Goal: Navigation & Orientation: Find specific page/section

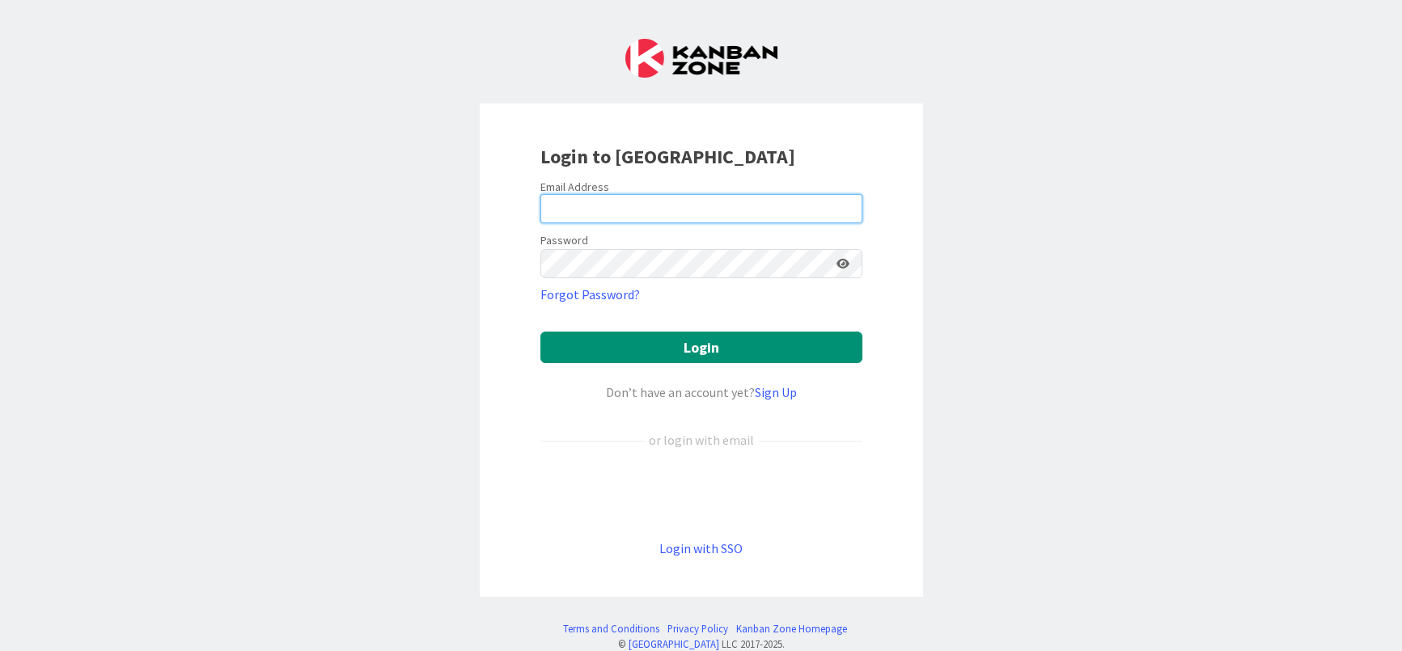
click at [644, 202] on input "email" at bounding box center [701, 208] width 322 height 29
type input "john@agileattorney.com"
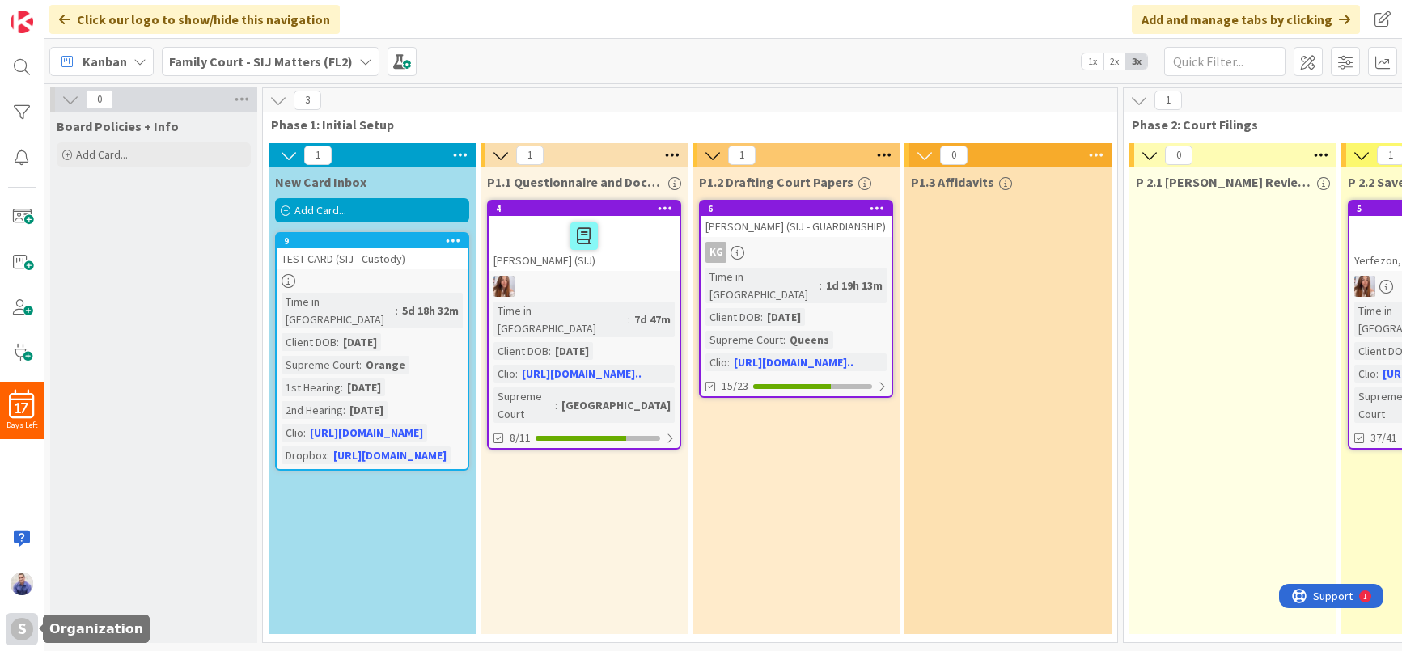
click at [17, 636] on div "S" at bounding box center [22, 629] width 23 height 23
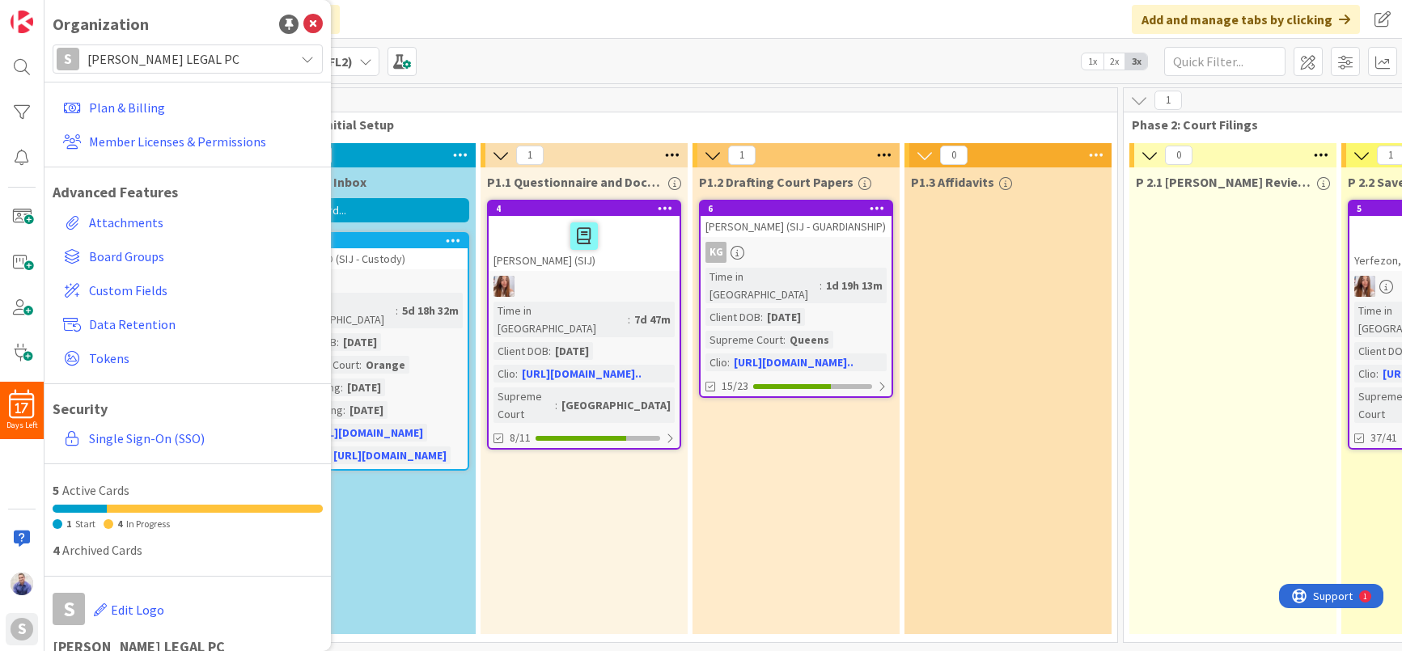
click at [186, 65] on span "[PERSON_NAME] LEGAL PC" at bounding box center [186, 59] width 199 height 23
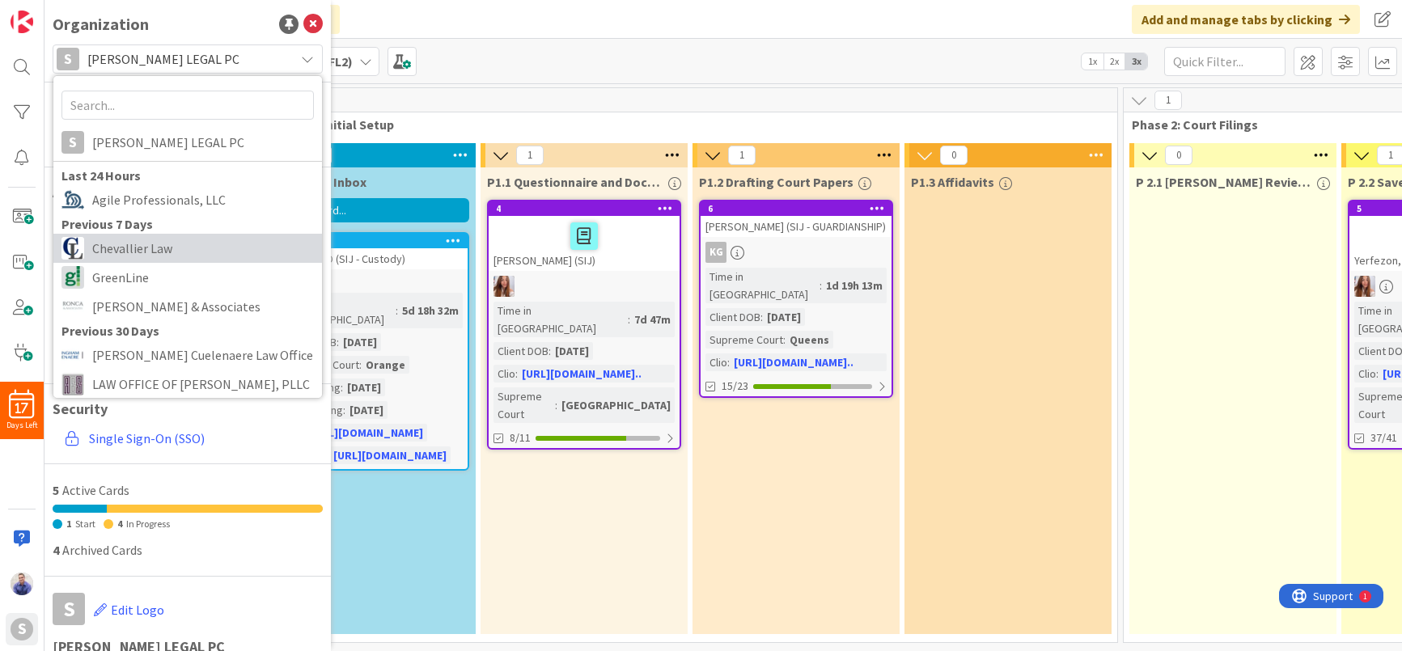
click at [167, 260] on span "Chevallier Law" at bounding box center [203, 248] width 222 height 24
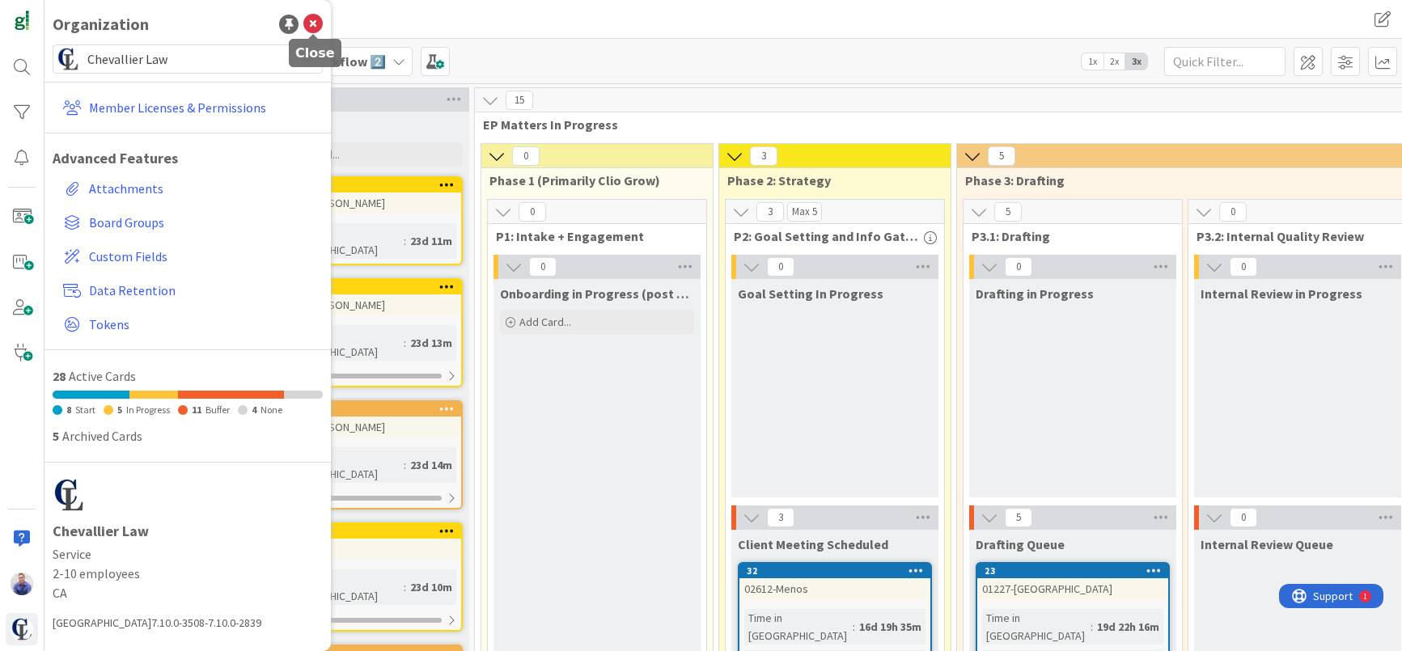
click at [316, 28] on icon at bounding box center [312, 24] width 19 height 19
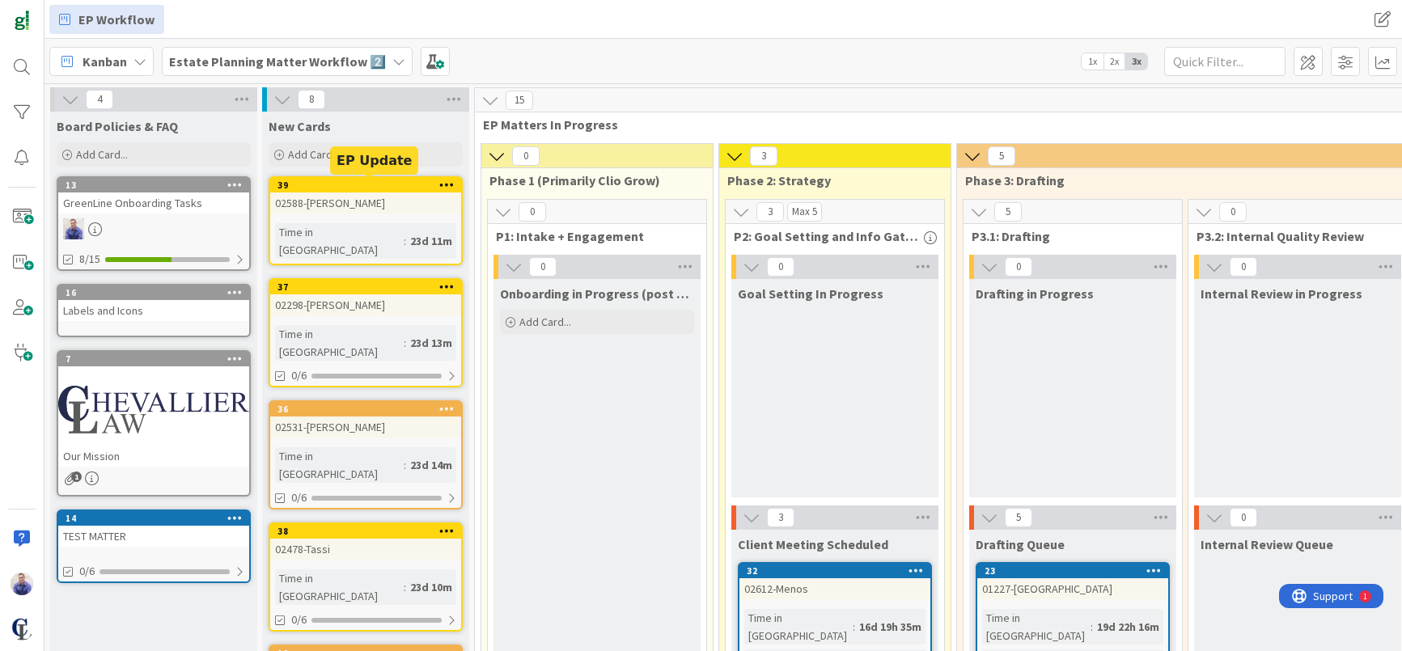
click at [398, 190] on div "39" at bounding box center [369, 185] width 184 height 11
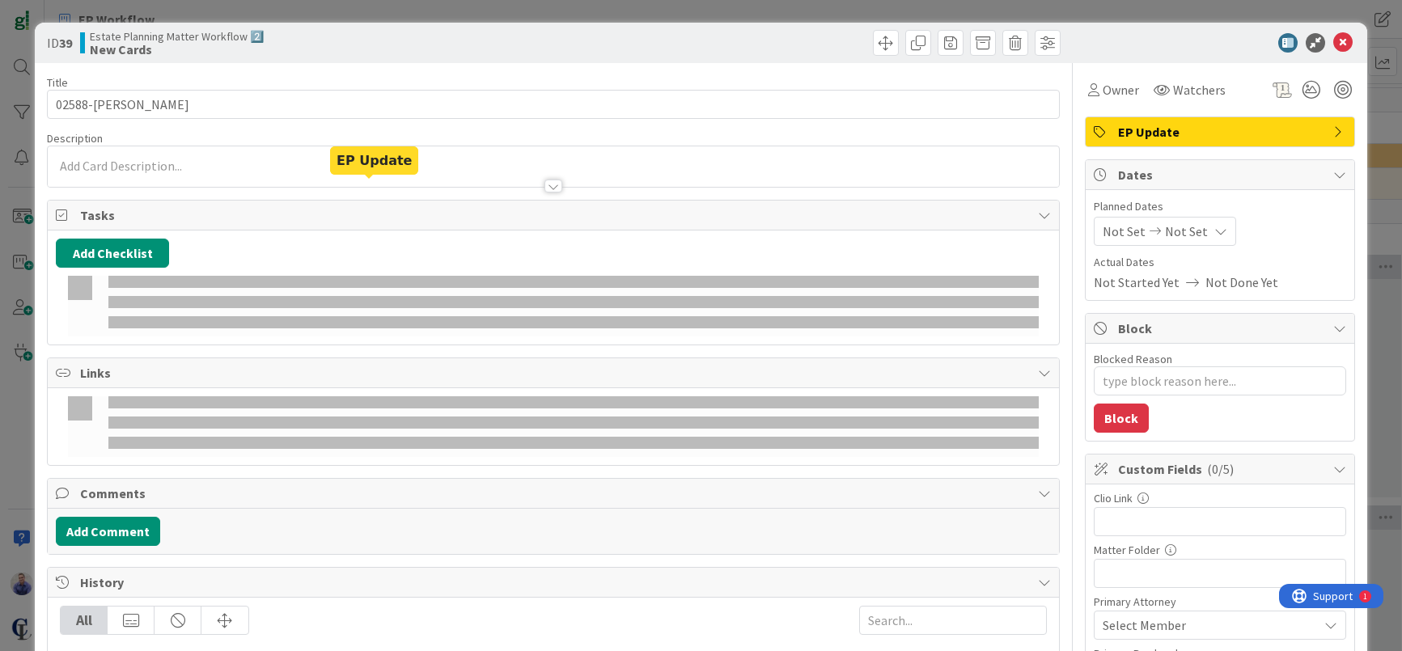
type textarea "x"
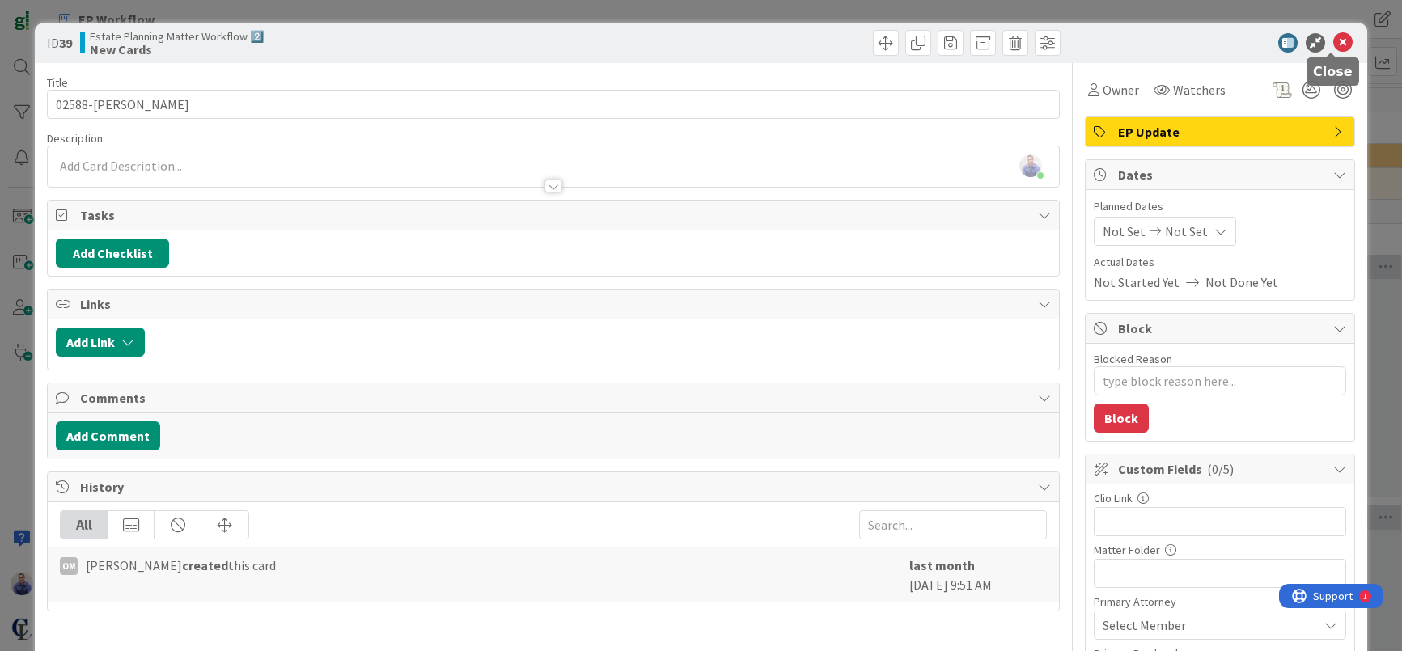
click at [1333, 40] on icon at bounding box center [1342, 42] width 19 height 19
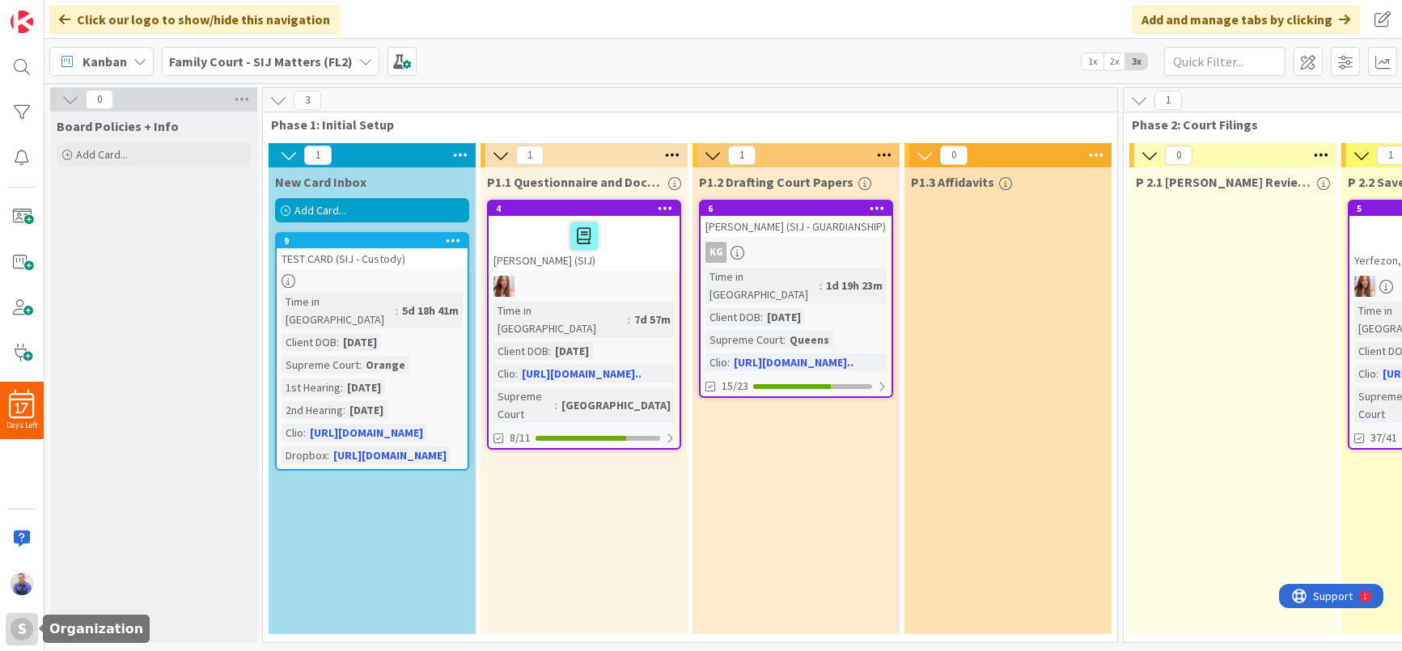
click at [25, 635] on div "S" at bounding box center [22, 629] width 23 height 23
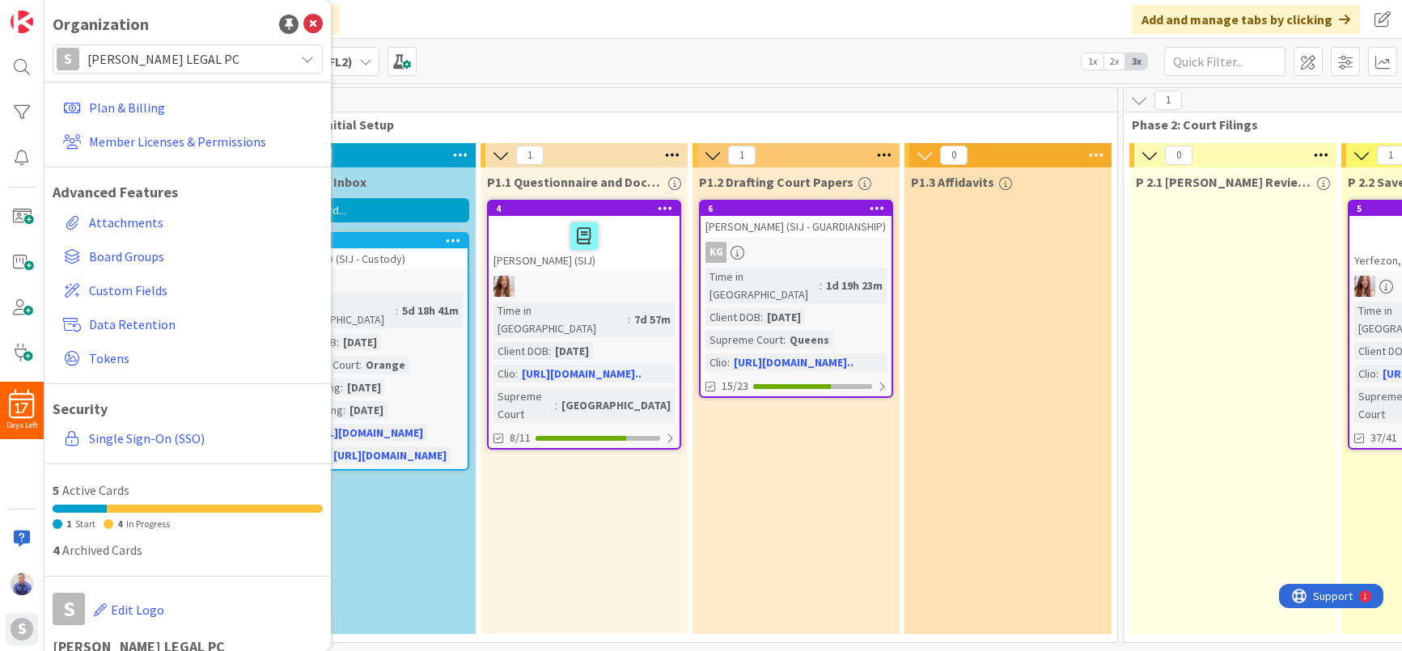
click at [603, 39] on div "Kanban Family Court - SIJ Matters (FL2) 1x 2x 3x" at bounding box center [722, 61] width 1357 height 44
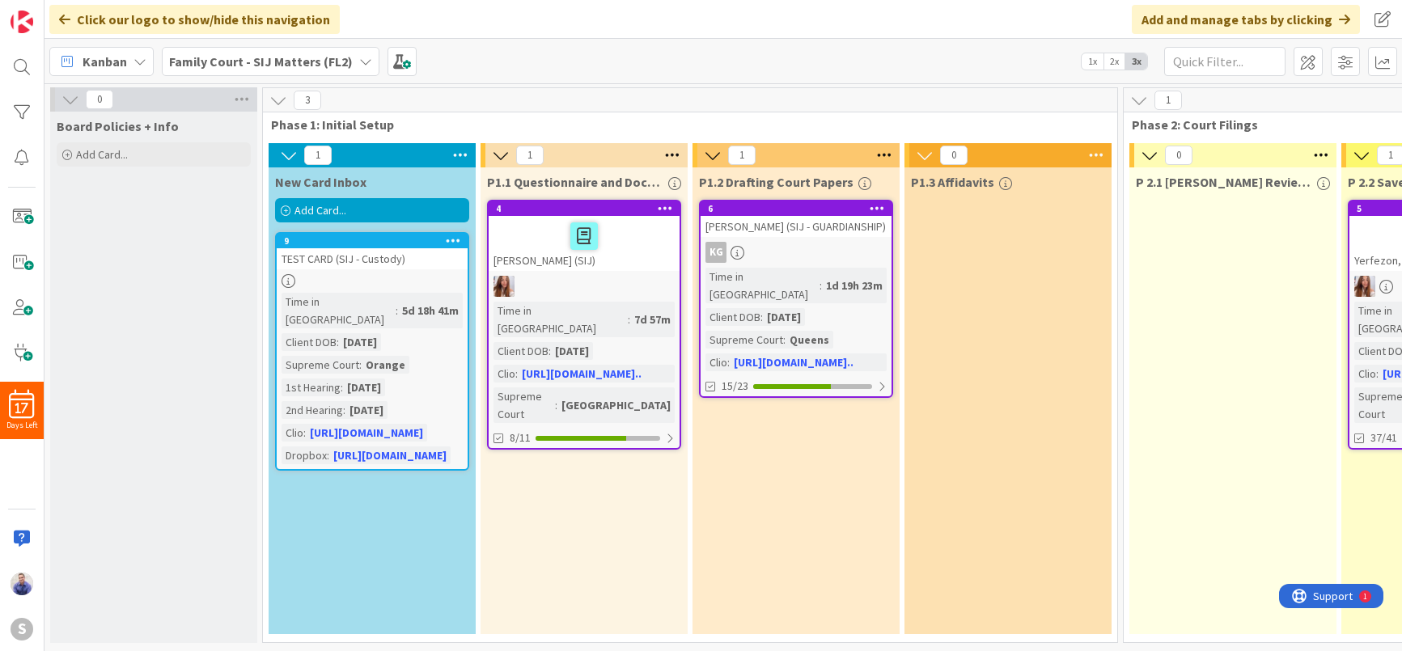
click at [359, 61] on icon at bounding box center [365, 61] width 13 height 13
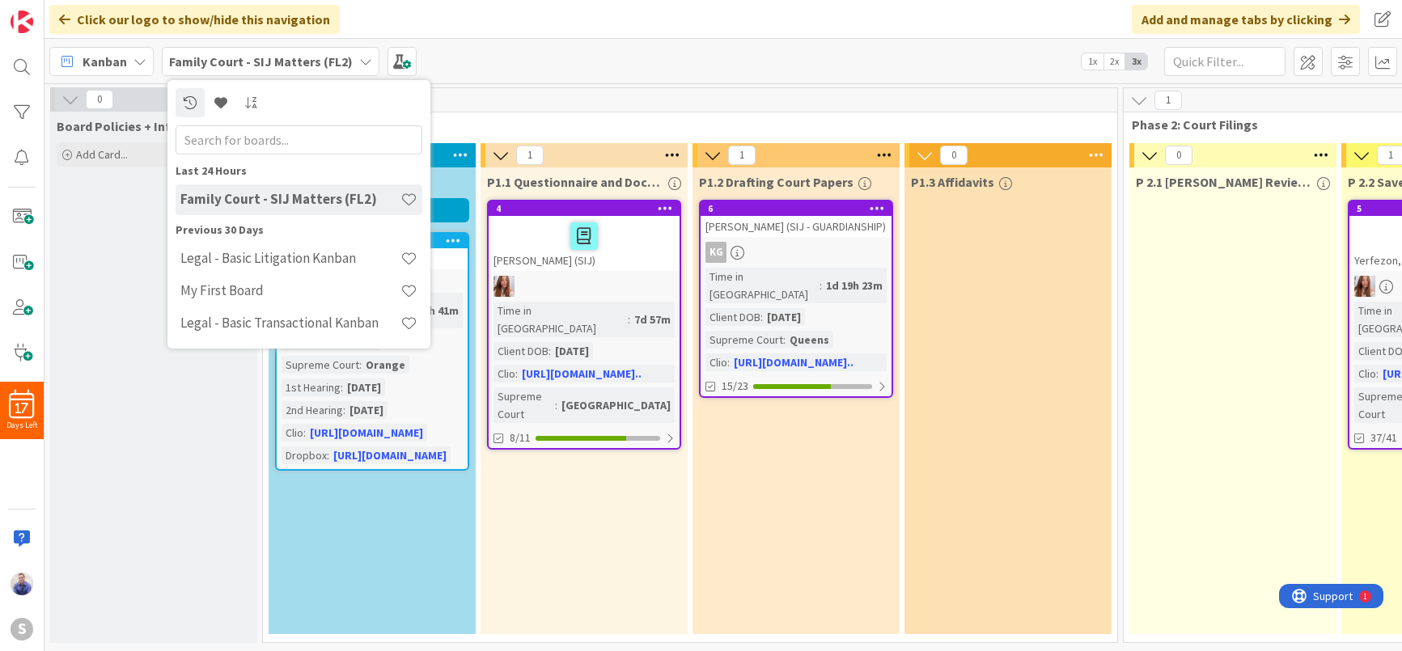
click at [487, 28] on div "Click our logo to show/hide this navigation Add and manage tabs by clicking" at bounding box center [722, 19] width 1357 height 39
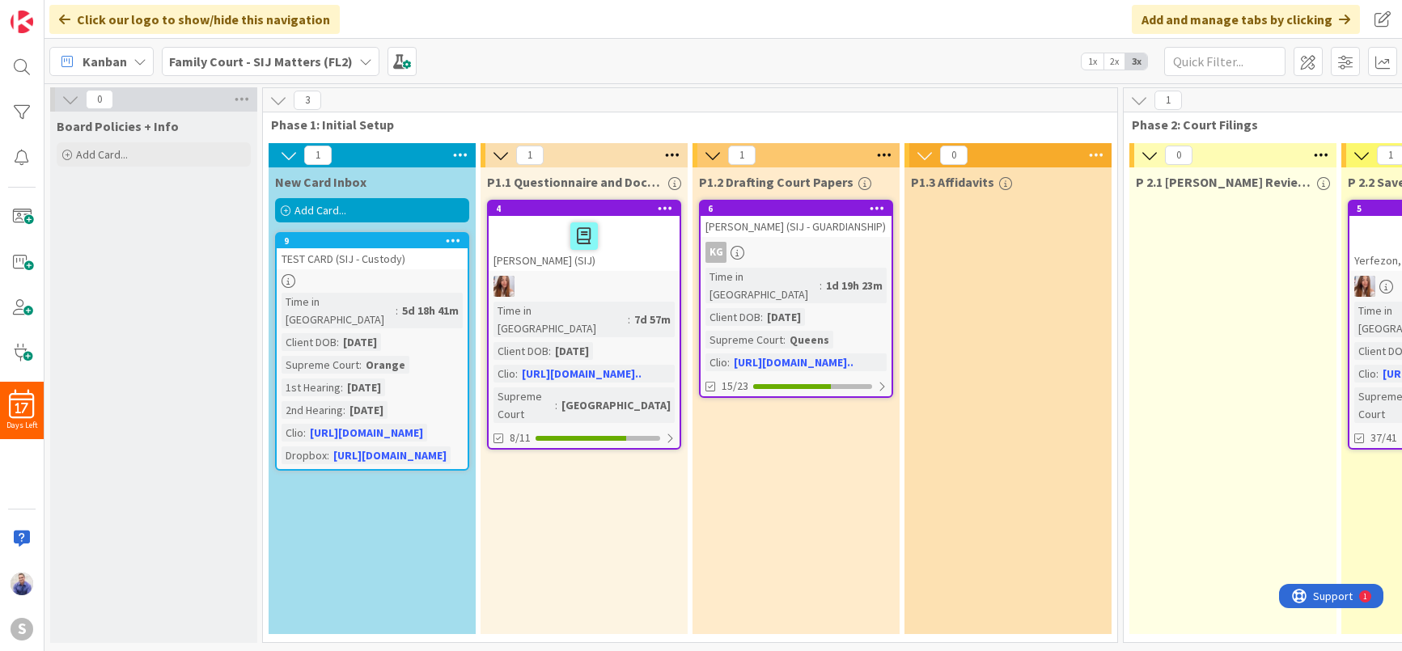
click at [487, 28] on div "Click our logo to show/hide this navigation Add and manage tabs by clicking" at bounding box center [722, 19] width 1357 height 39
click at [359, 56] on icon at bounding box center [365, 61] width 13 height 13
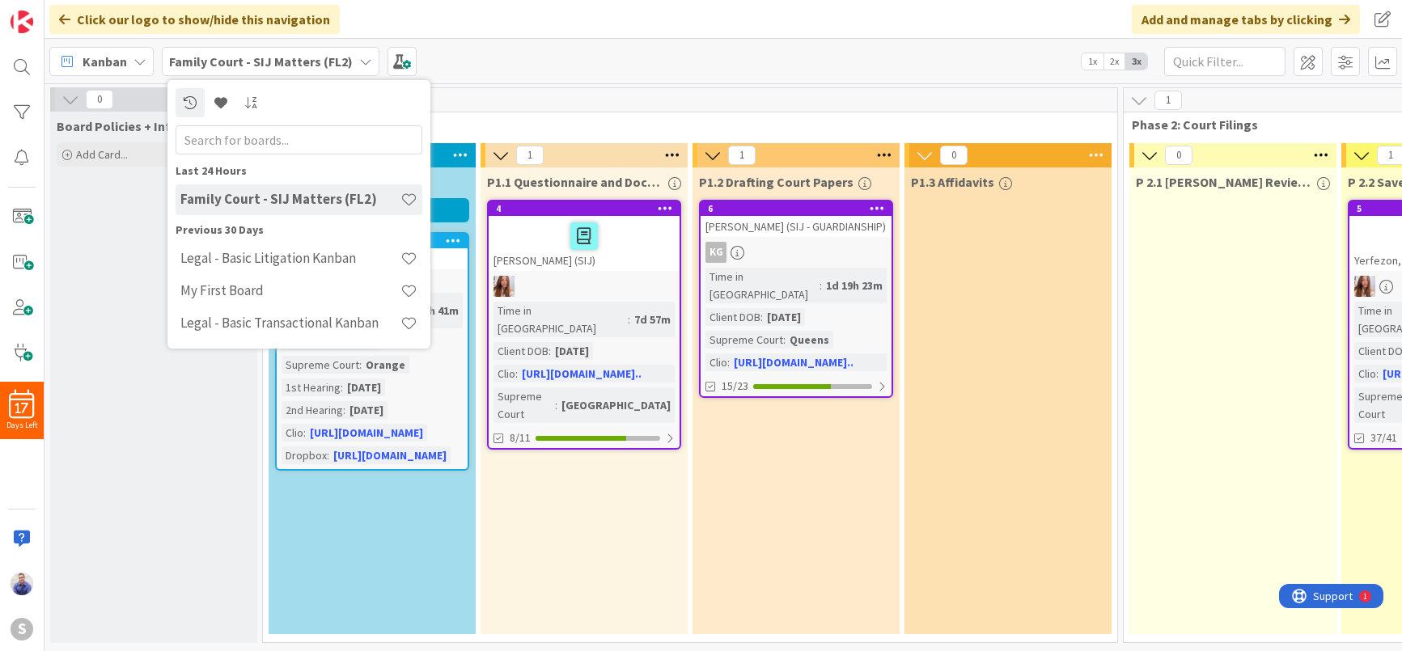
click at [359, 56] on icon at bounding box center [365, 61] width 13 height 13
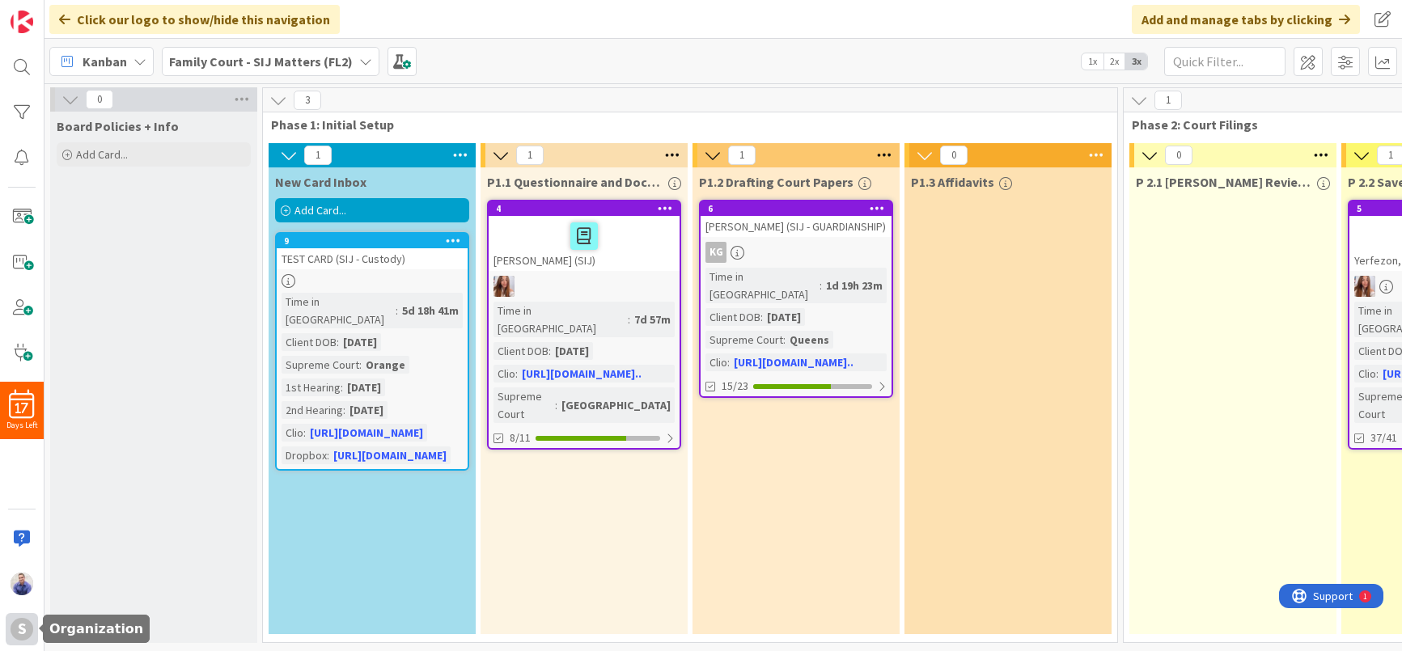
click at [11, 631] on div "S" at bounding box center [22, 629] width 32 height 32
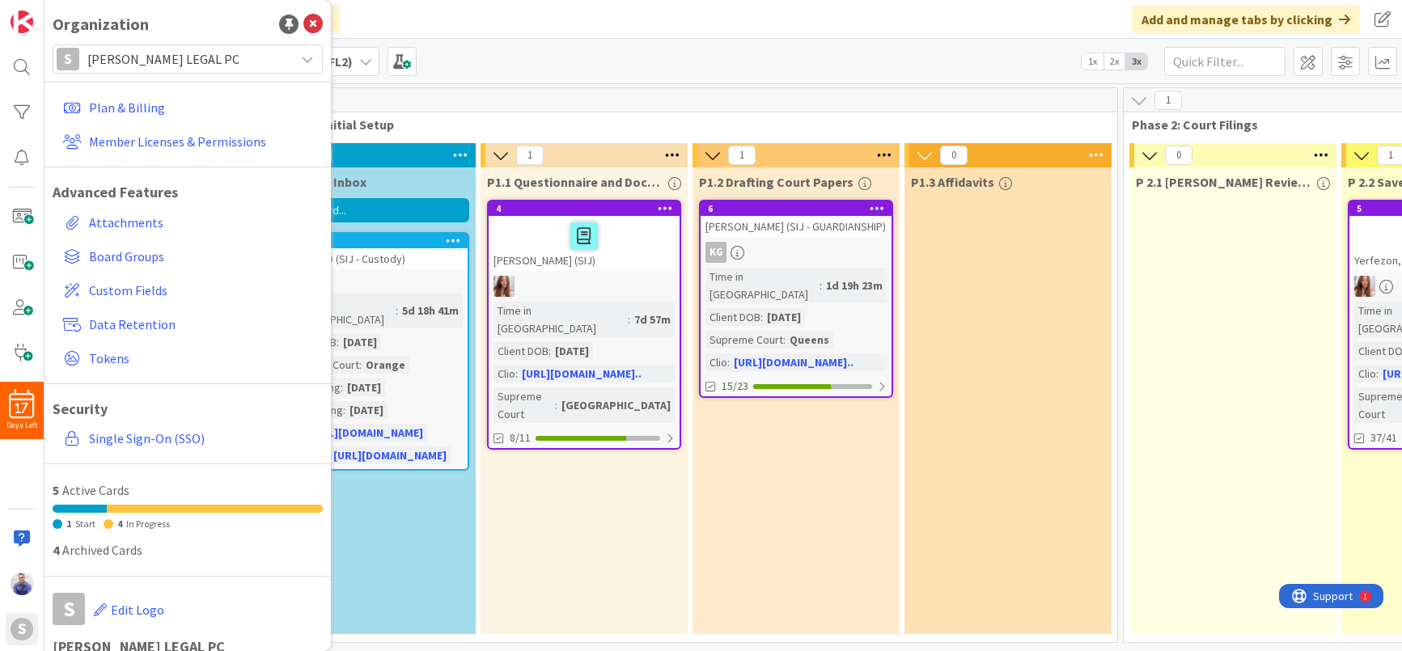
click at [270, 60] on span "[PERSON_NAME] LEGAL PC" at bounding box center [186, 59] width 199 height 23
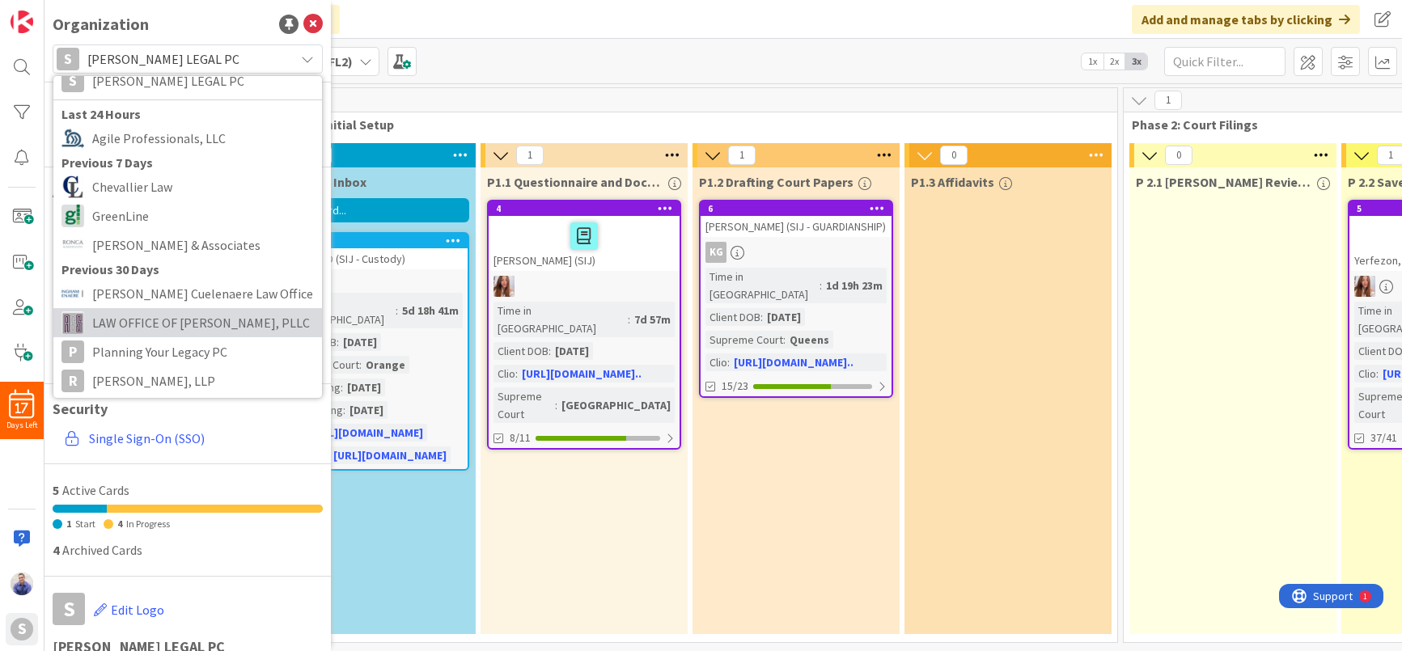
scroll to position [68, 0]
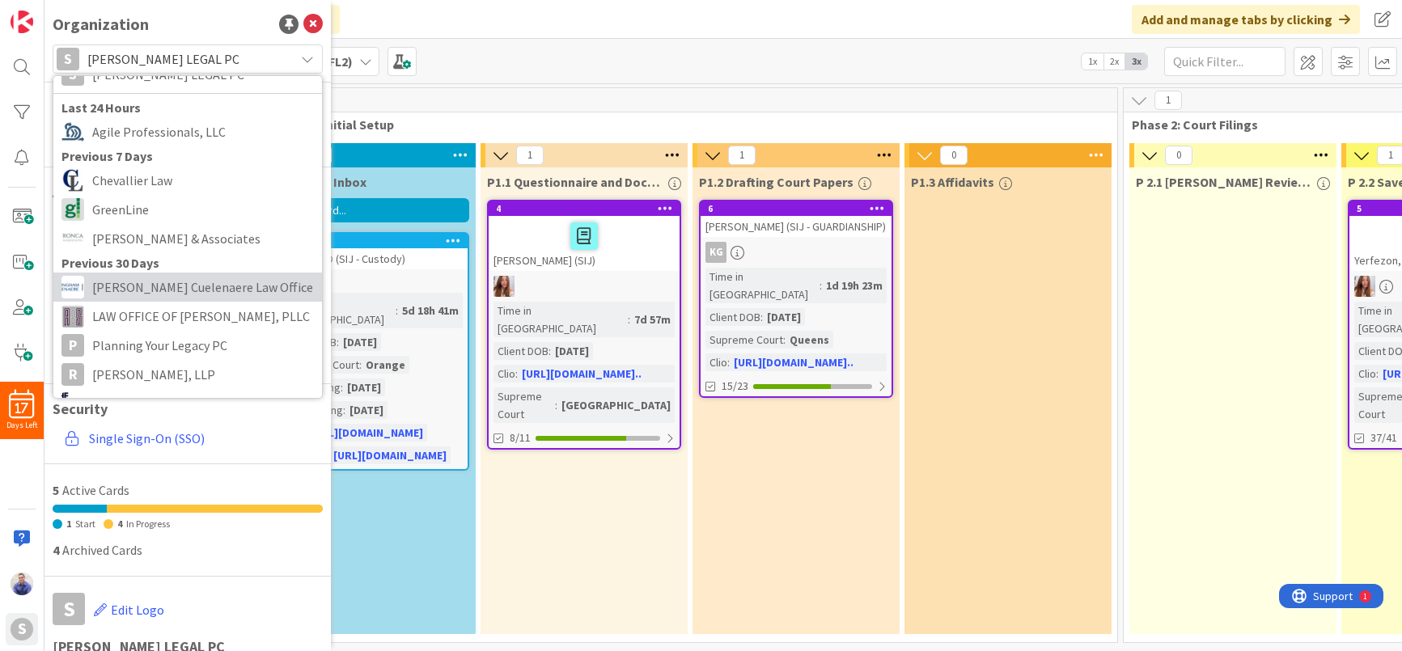
click at [228, 293] on span "[PERSON_NAME] Cuelenaere Law Office" at bounding box center [203, 287] width 222 height 24
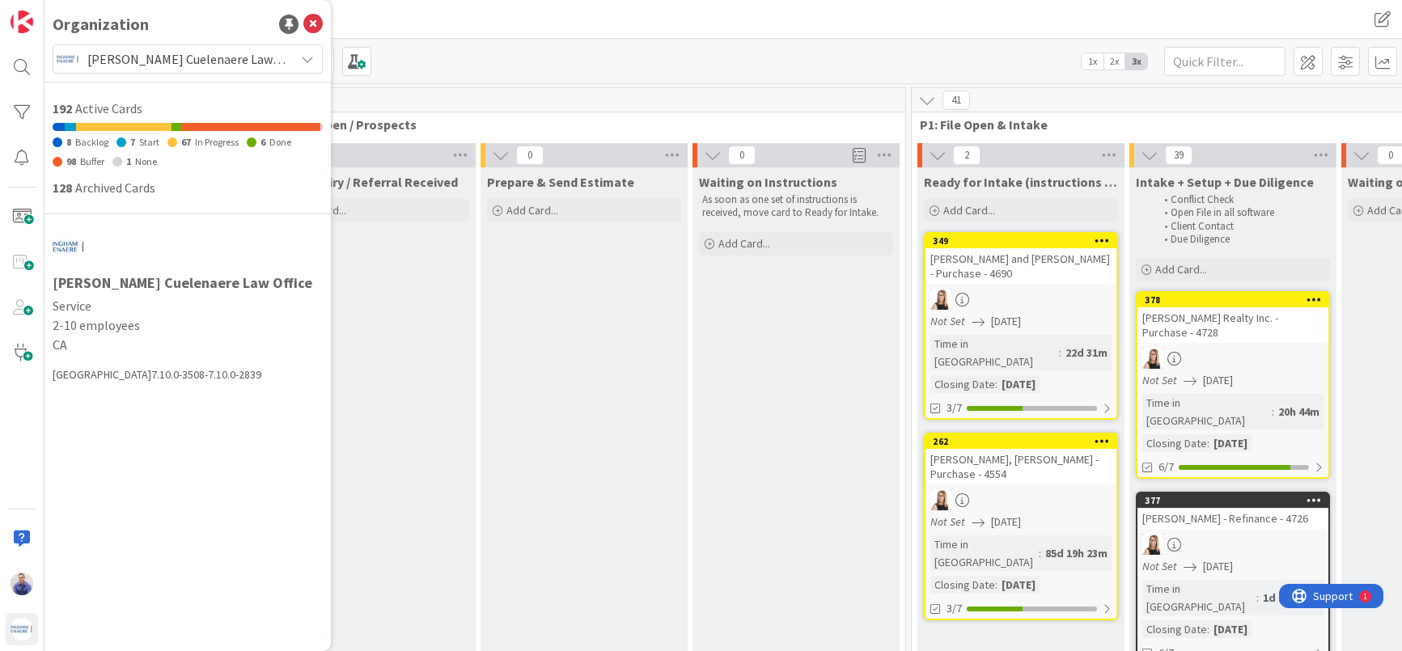
click at [303, 59] on icon at bounding box center [307, 59] width 13 height 13
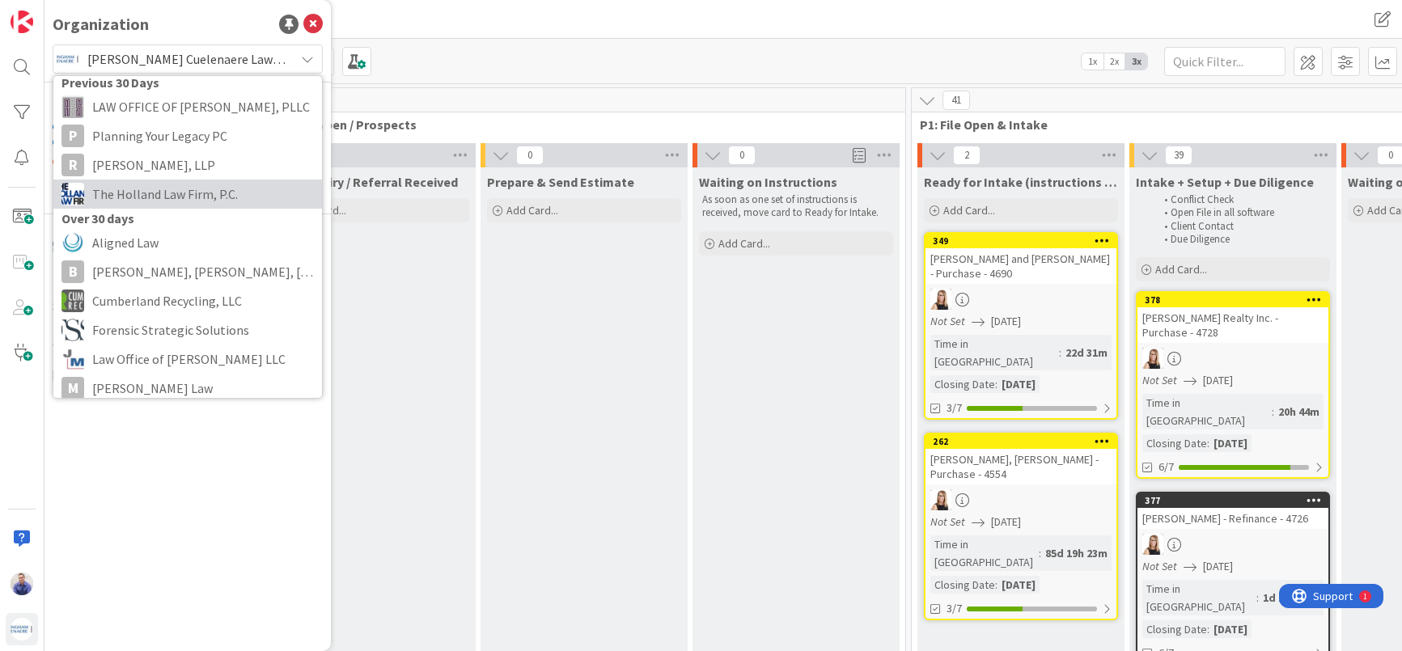
scroll to position [376, 0]
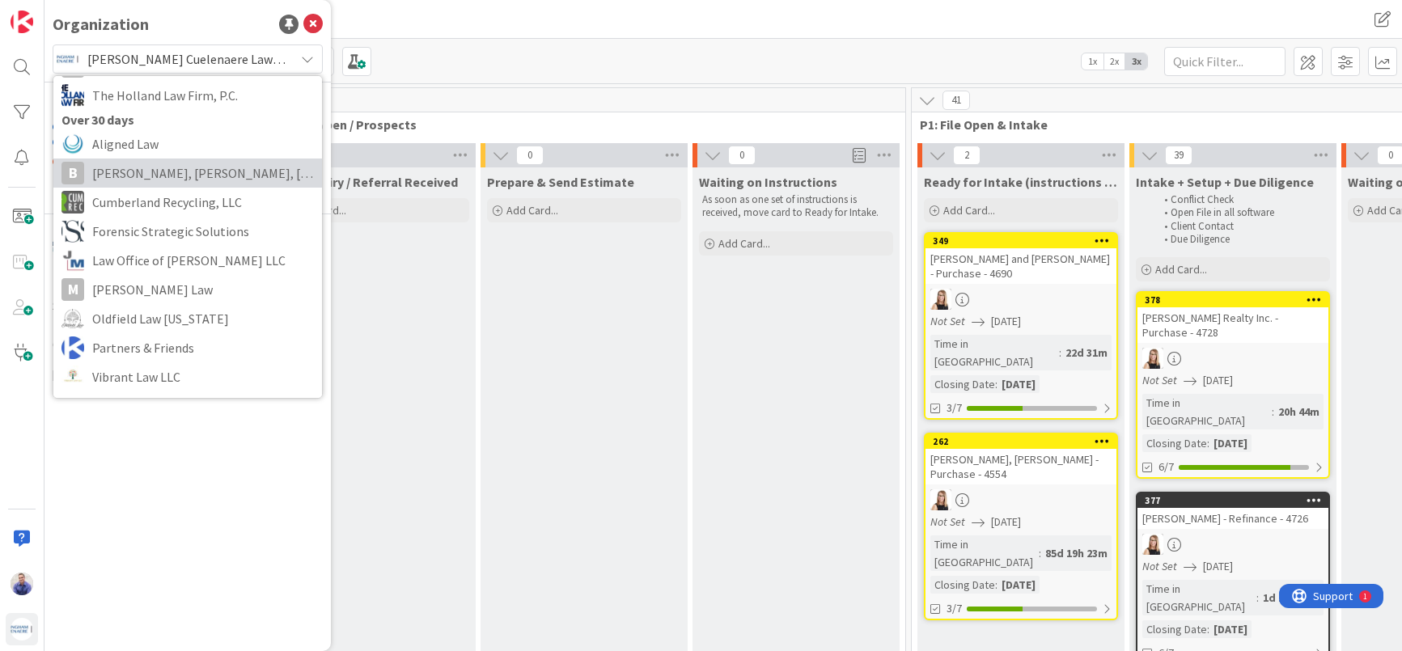
click at [193, 174] on span "[PERSON_NAME], [PERSON_NAME], [PERSON_NAME] & [PERSON_NAME], P.A." at bounding box center [203, 173] width 222 height 24
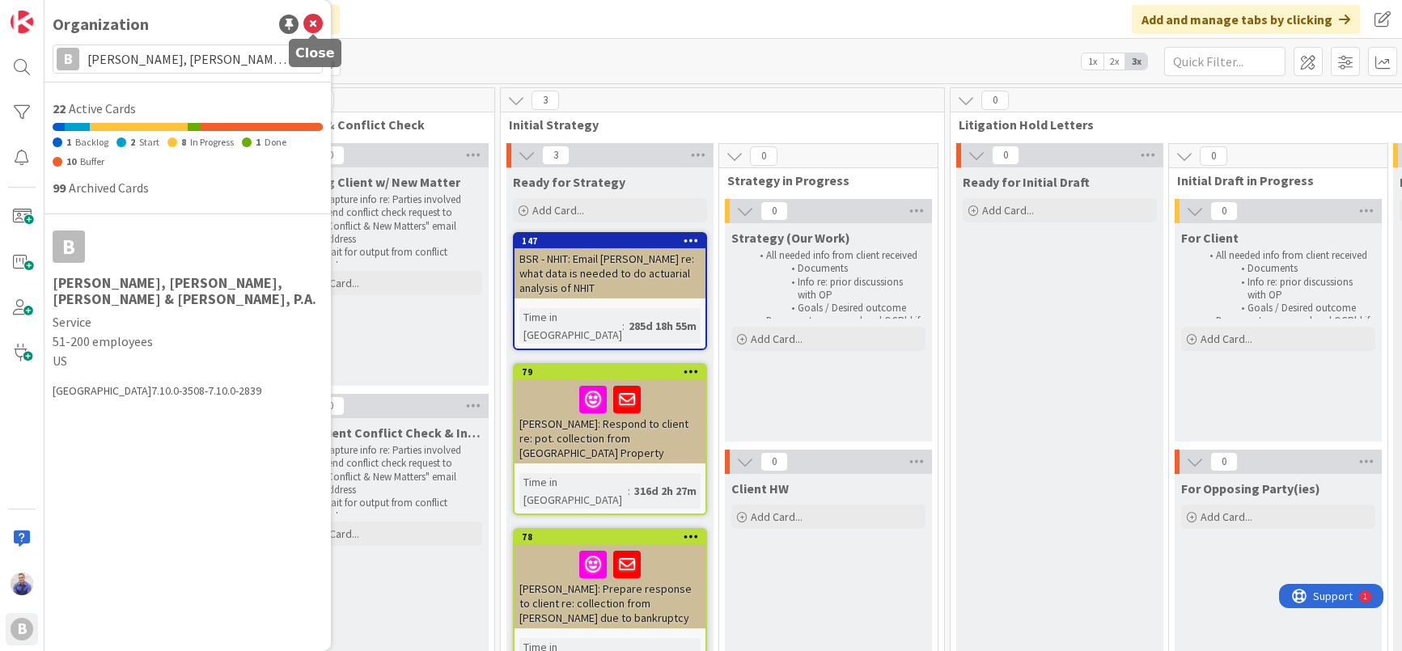
click at [317, 17] on icon at bounding box center [312, 24] width 19 height 19
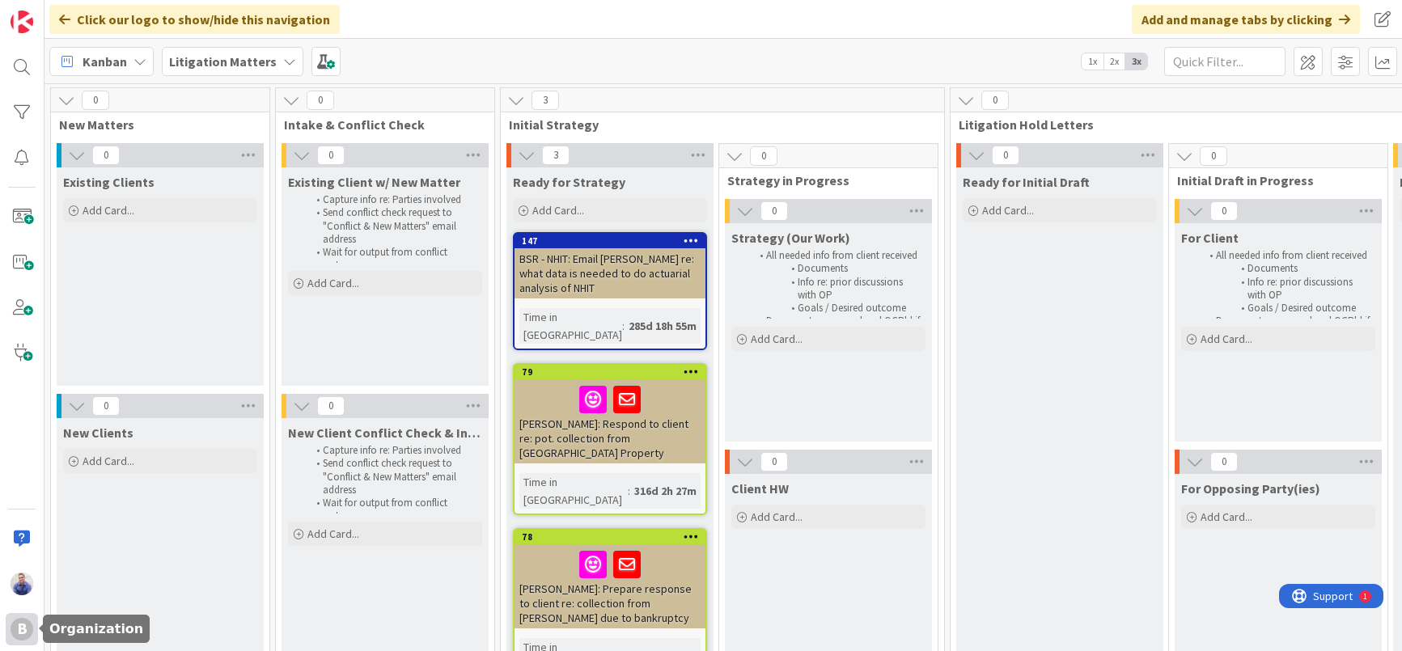
click at [23, 637] on div "B" at bounding box center [22, 629] width 23 height 23
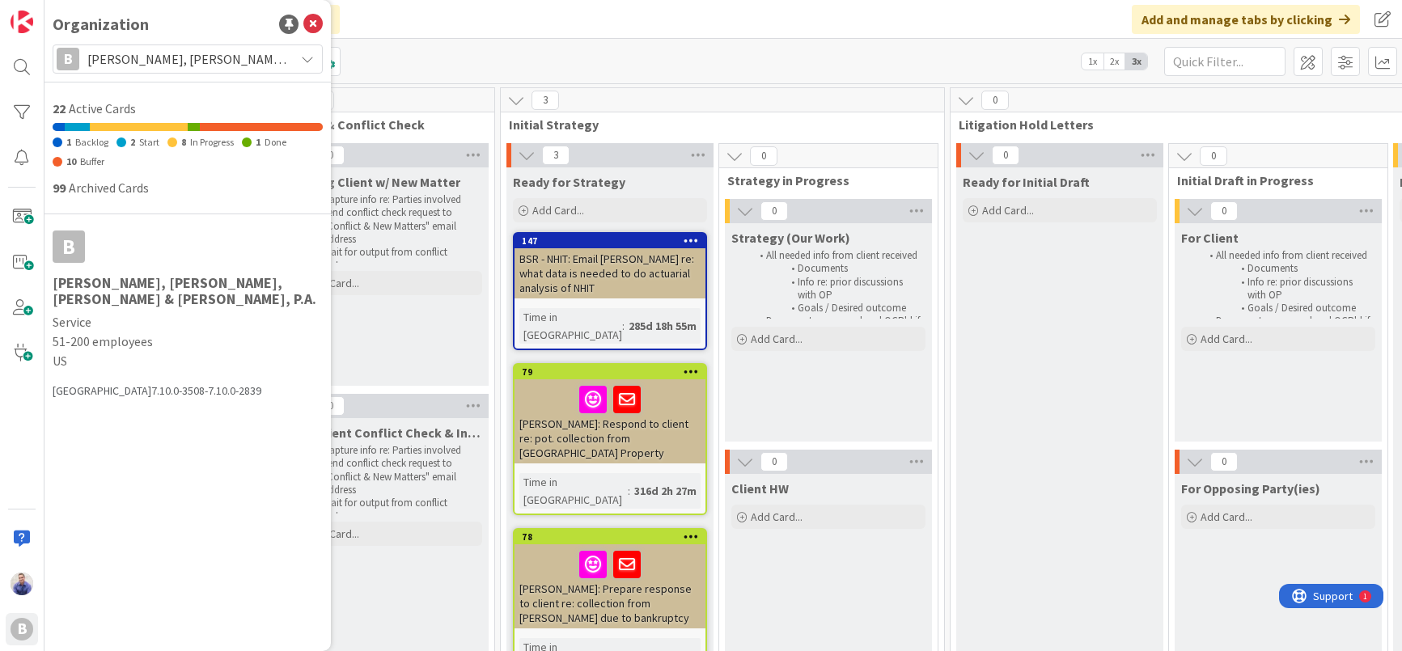
click at [204, 67] on span "[PERSON_NAME], [PERSON_NAME], [PERSON_NAME] & [PERSON_NAME], P.A." at bounding box center [186, 59] width 199 height 23
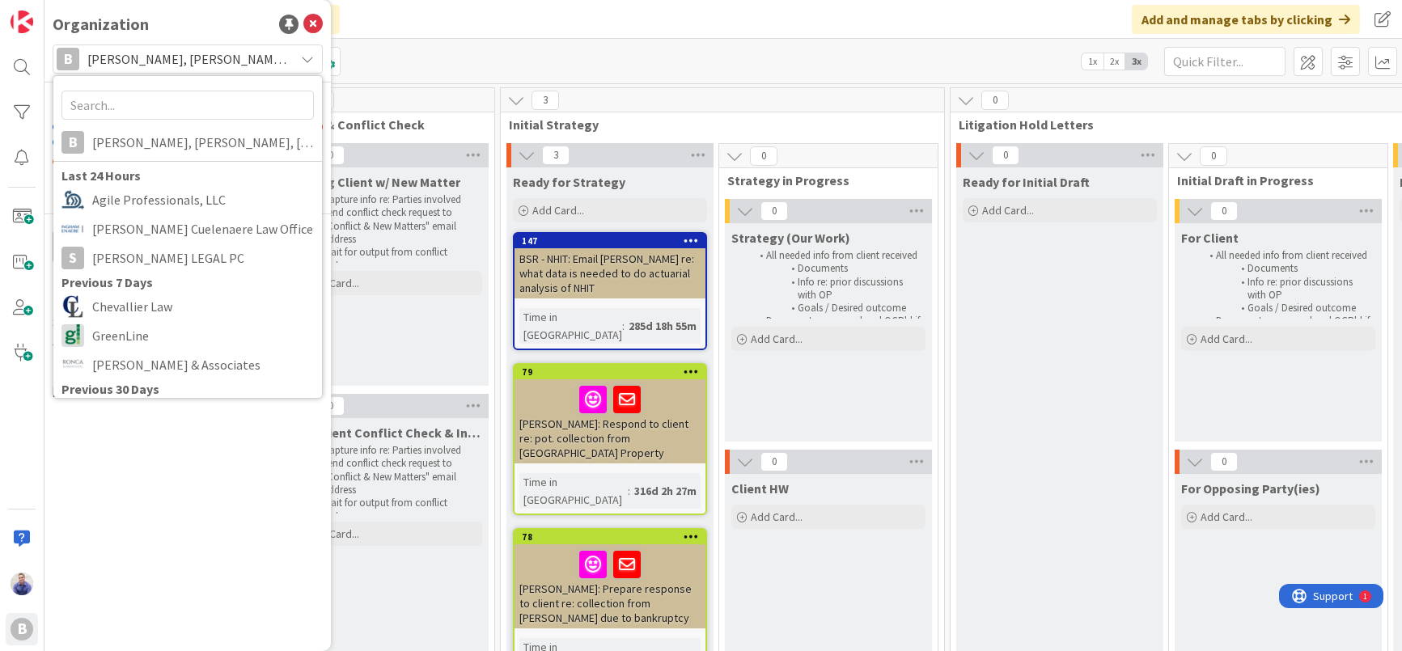
scroll to position [376, 0]
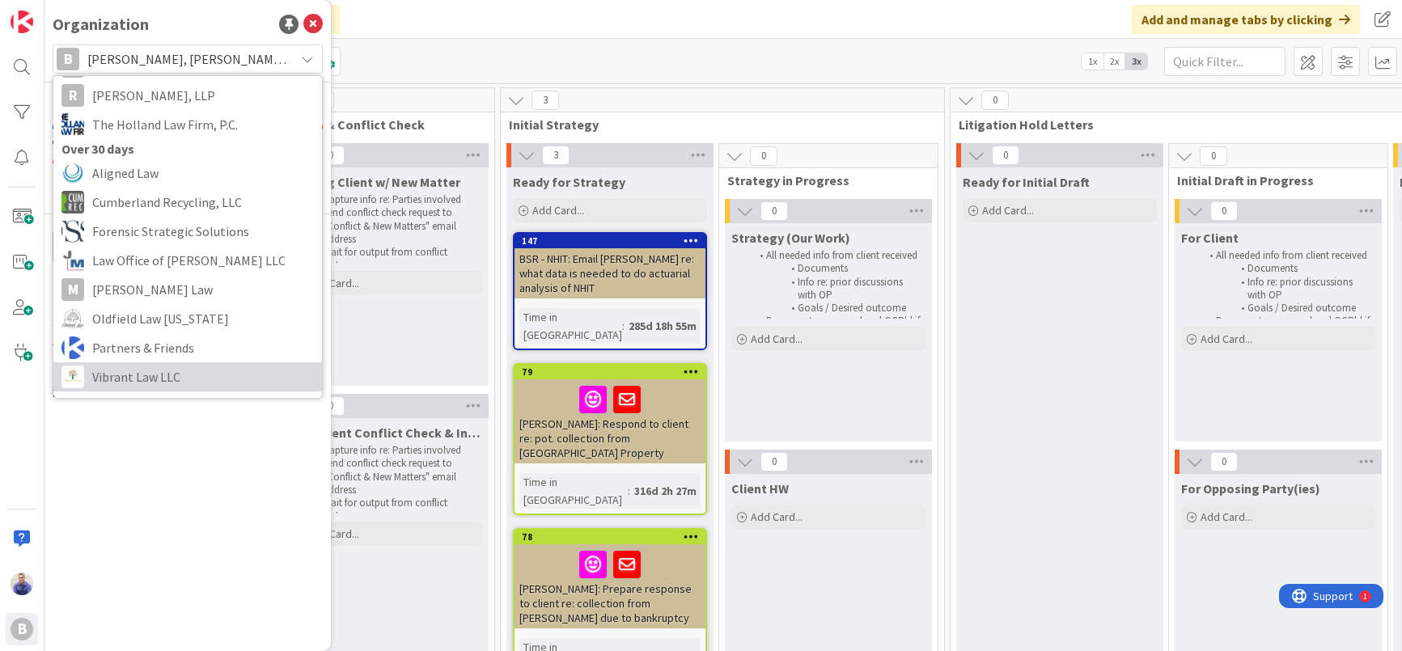
click at [166, 379] on span "Vibrant Law LLC" at bounding box center [203, 377] width 222 height 24
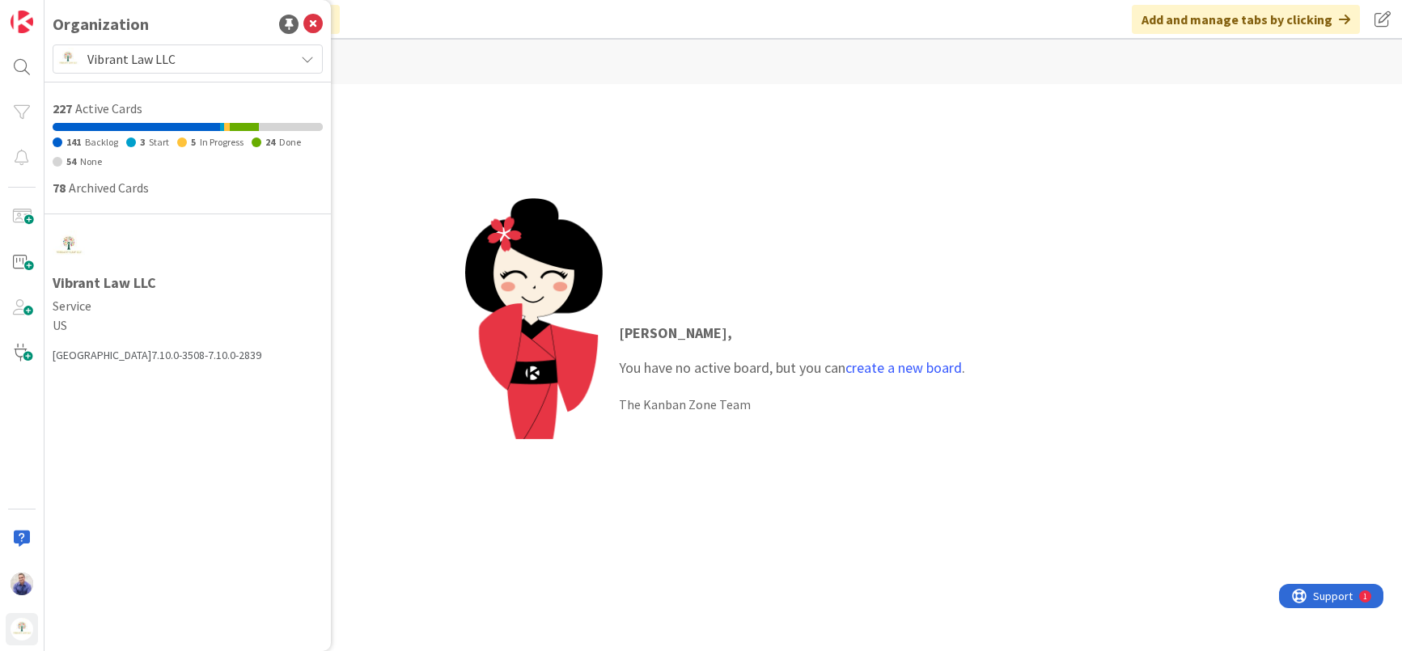
click at [223, 67] on span "Vibrant Law LLC" at bounding box center [186, 59] width 199 height 23
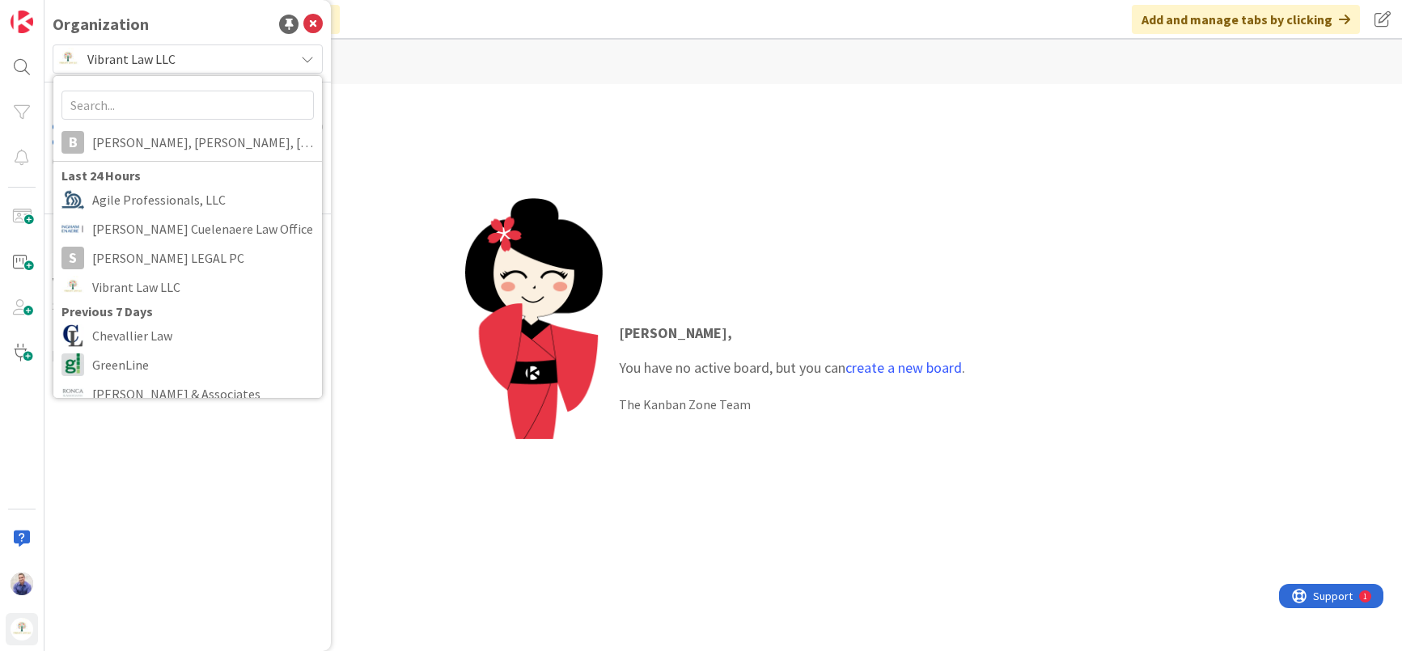
scroll to position [376, 0]
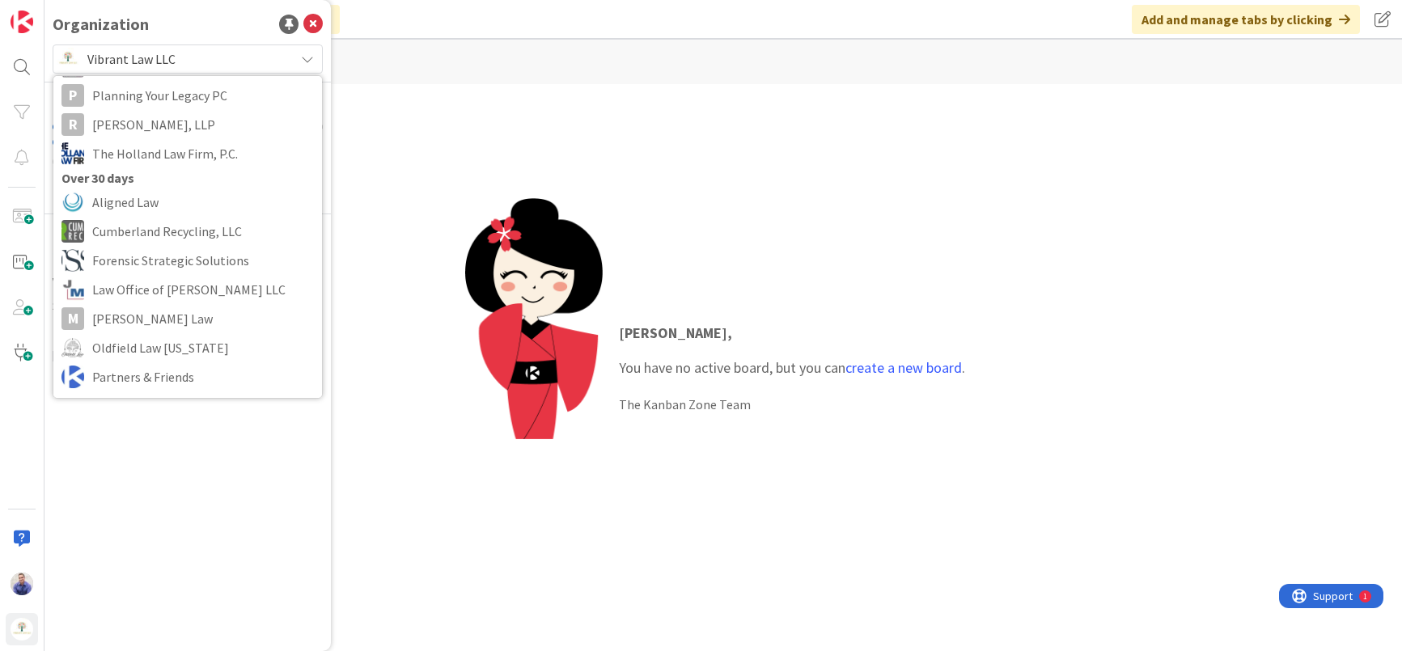
drag, startPoint x: 696, startPoint y: 157, endPoint x: 563, endPoint y: 155, distance: 132.7
click at [693, 155] on div "[PERSON_NAME] , You have no active board, but you can create a new board . The …" at bounding box center [722, 367] width 1357 height 567
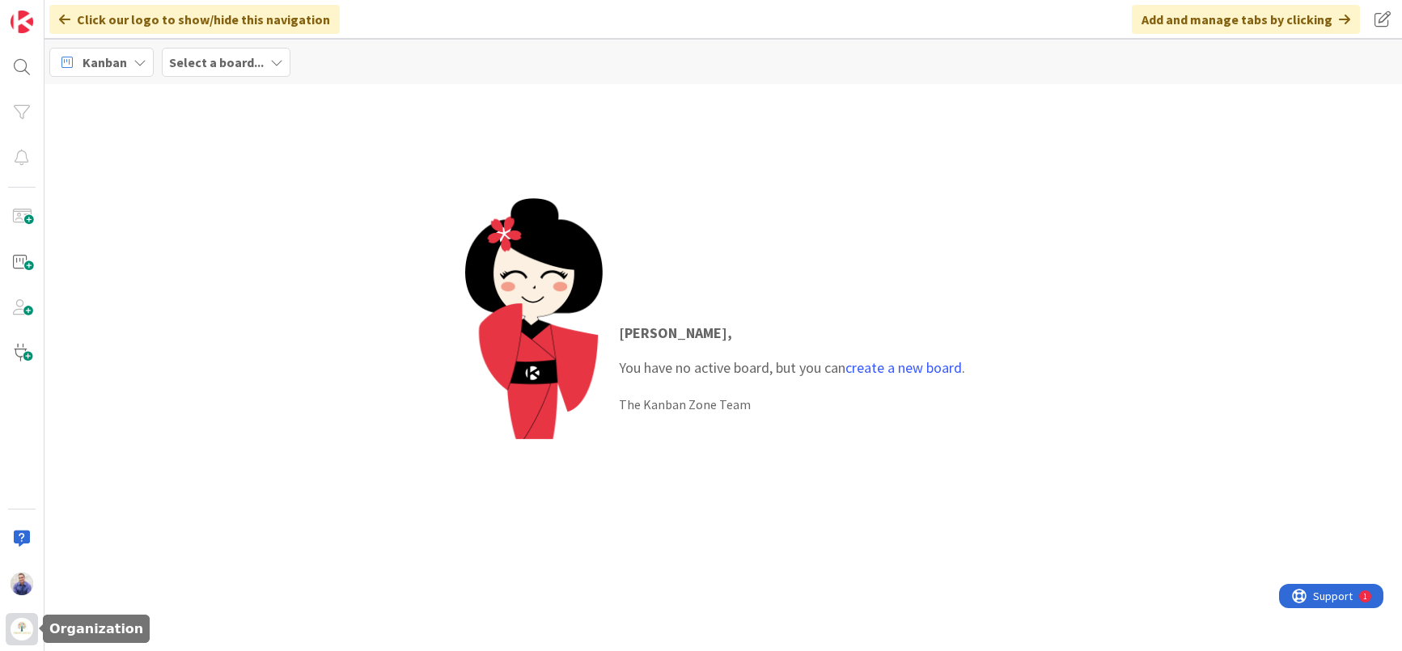
click at [24, 624] on img at bounding box center [22, 629] width 23 height 23
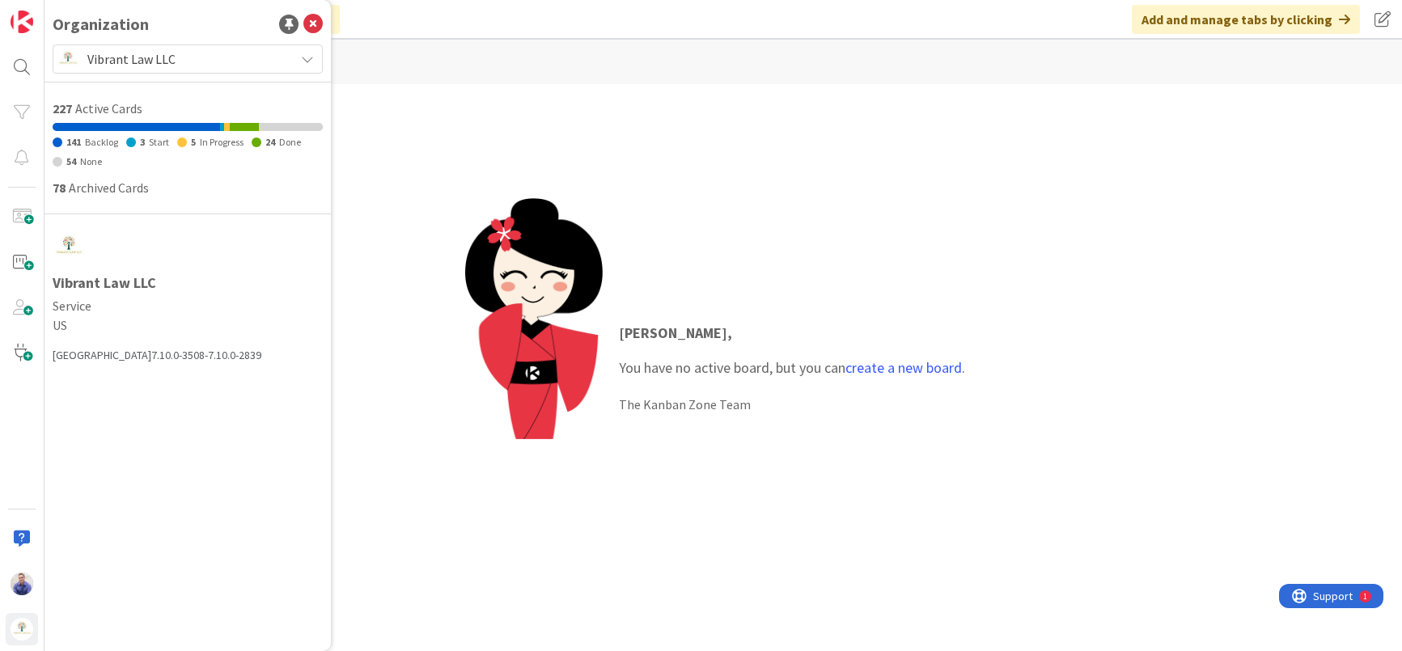
click at [236, 57] on span "Vibrant Law LLC" at bounding box center [186, 59] width 199 height 23
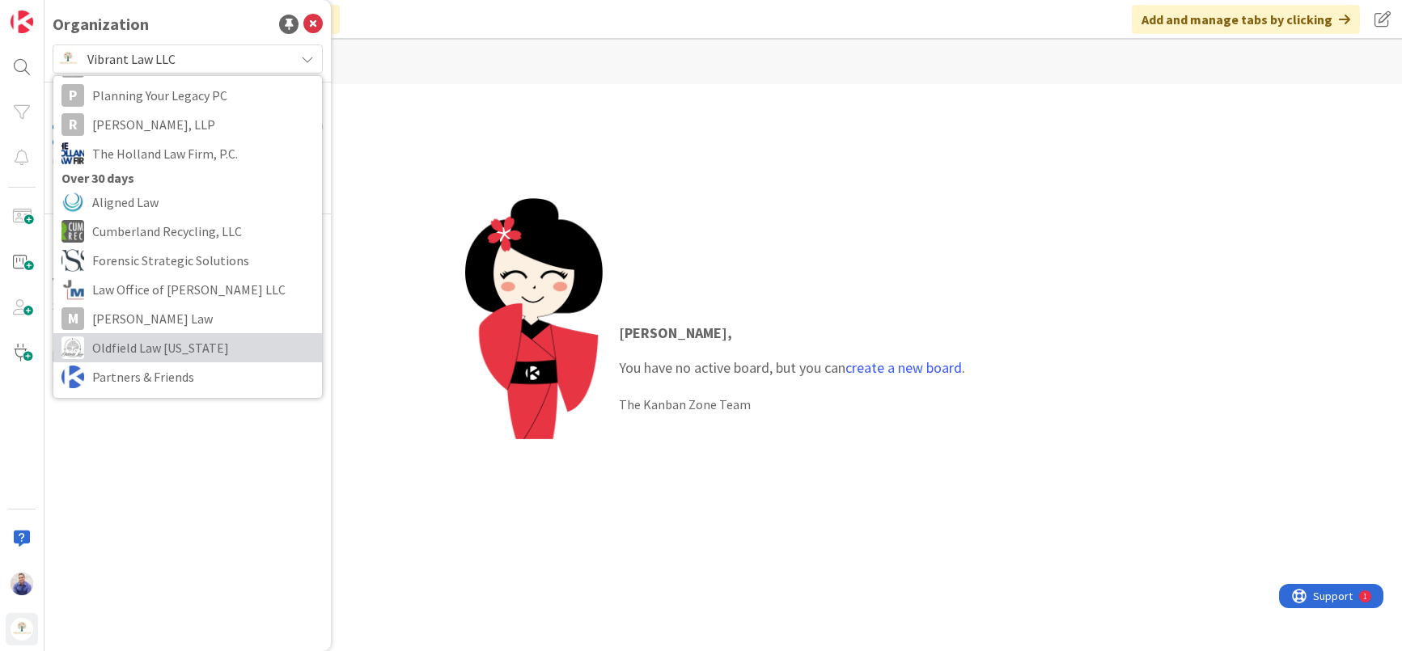
click at [188, 344] on span "Oldfield Law [US_STATE]" at bounding box center [203, 348] width 222 height 24
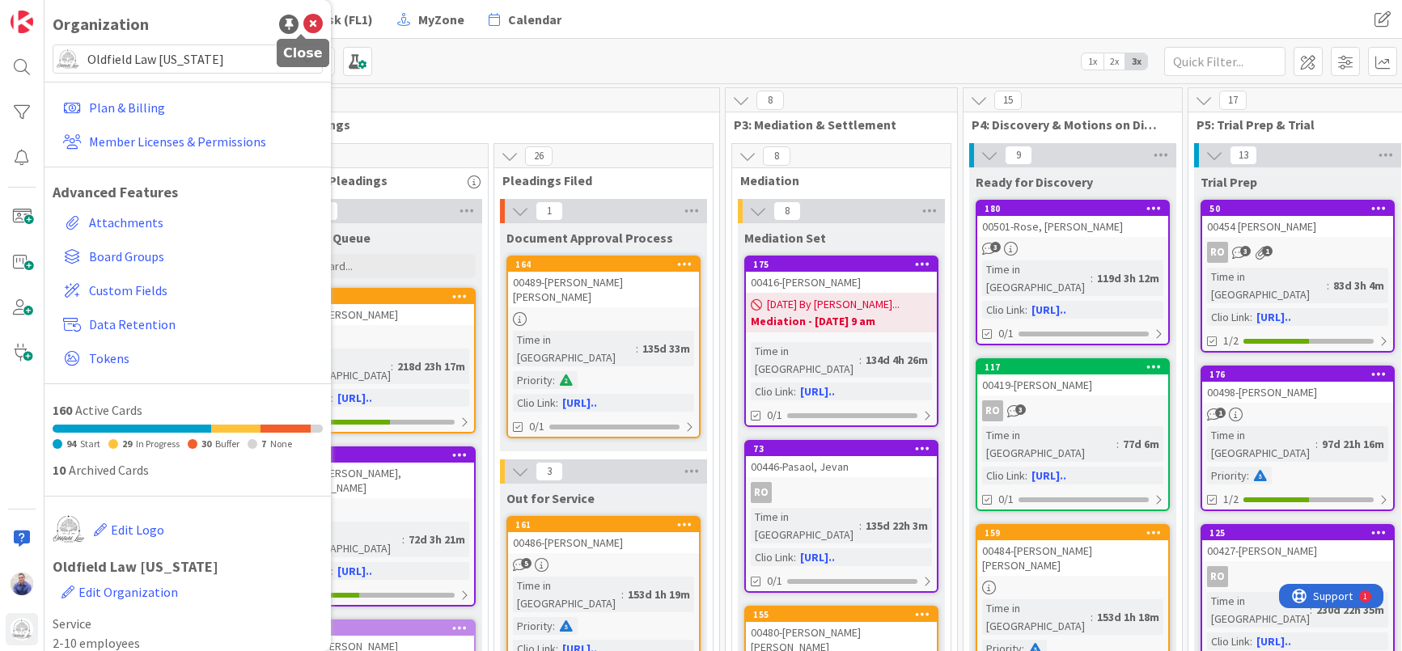
click at [303, 21] on icon at bounding box center [312, 24] width 19 height 19
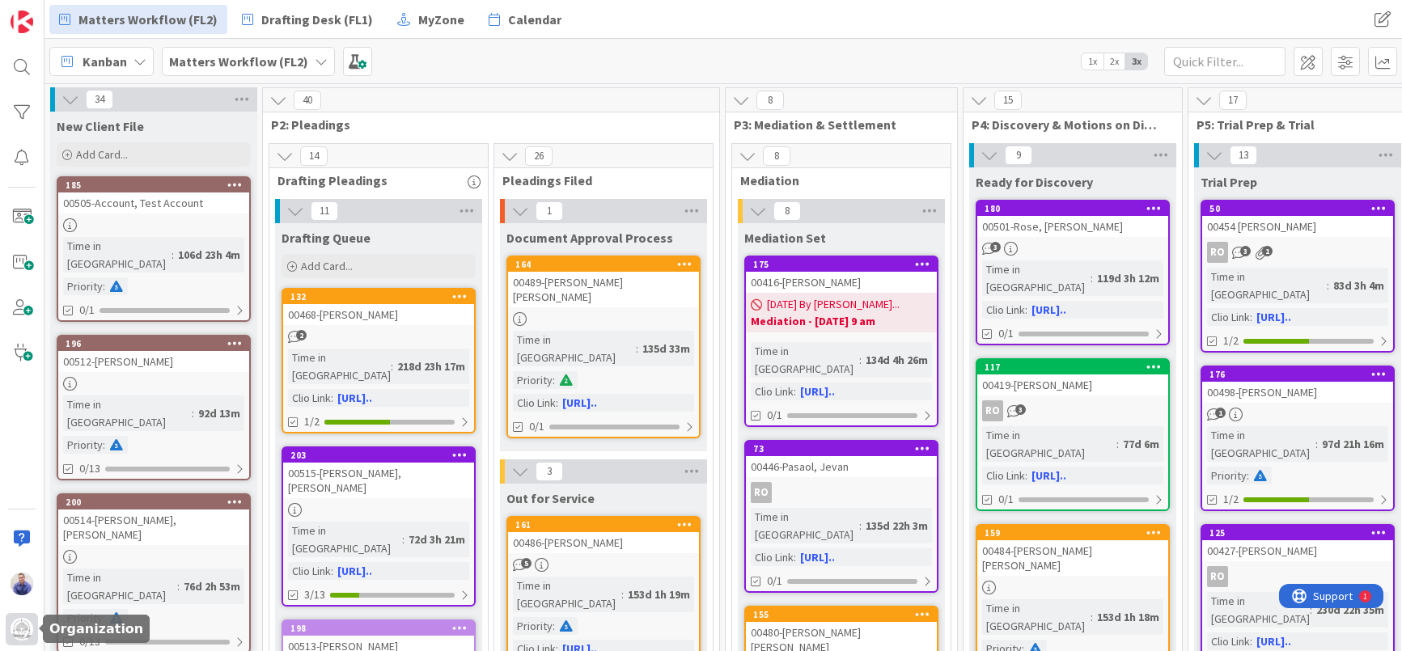
click at [24, 626] on img at bounding box center [22, 629] width 23 height 23
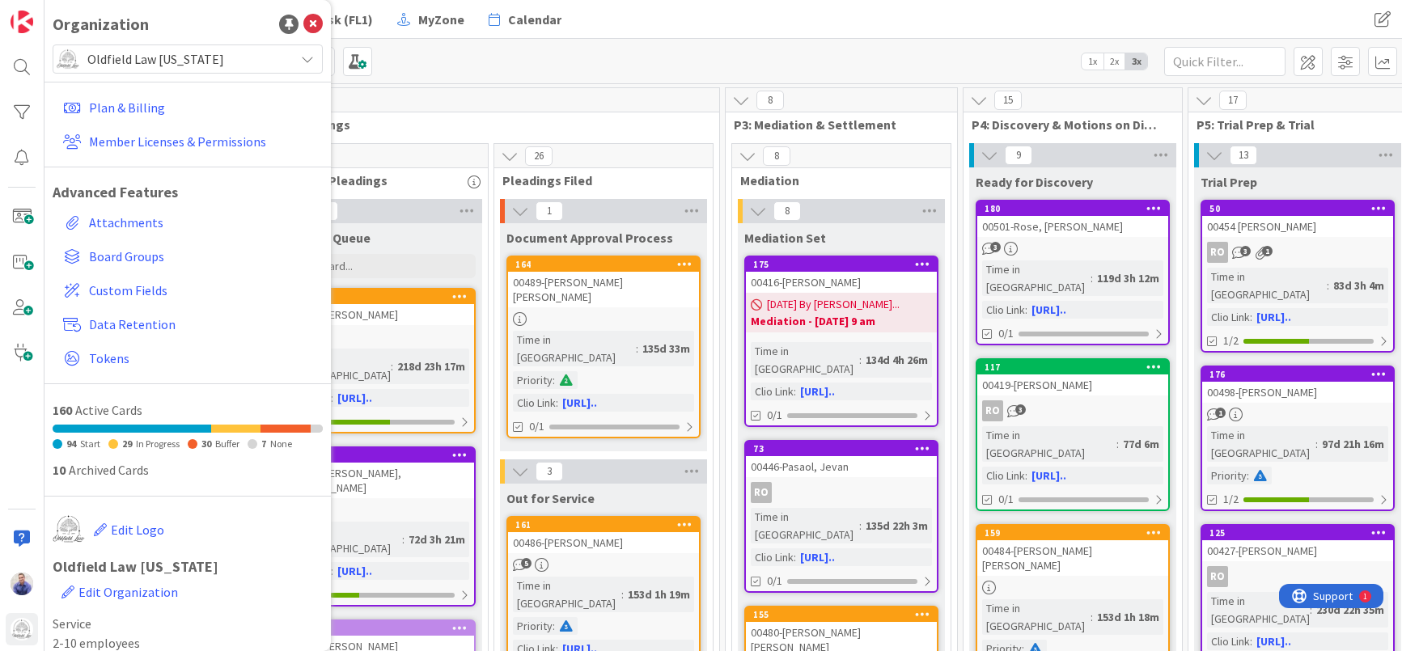
click at [168, 61] on span "Oldfield Law [US_STATE]" at bounding box center [186, 59] width 199 height 23
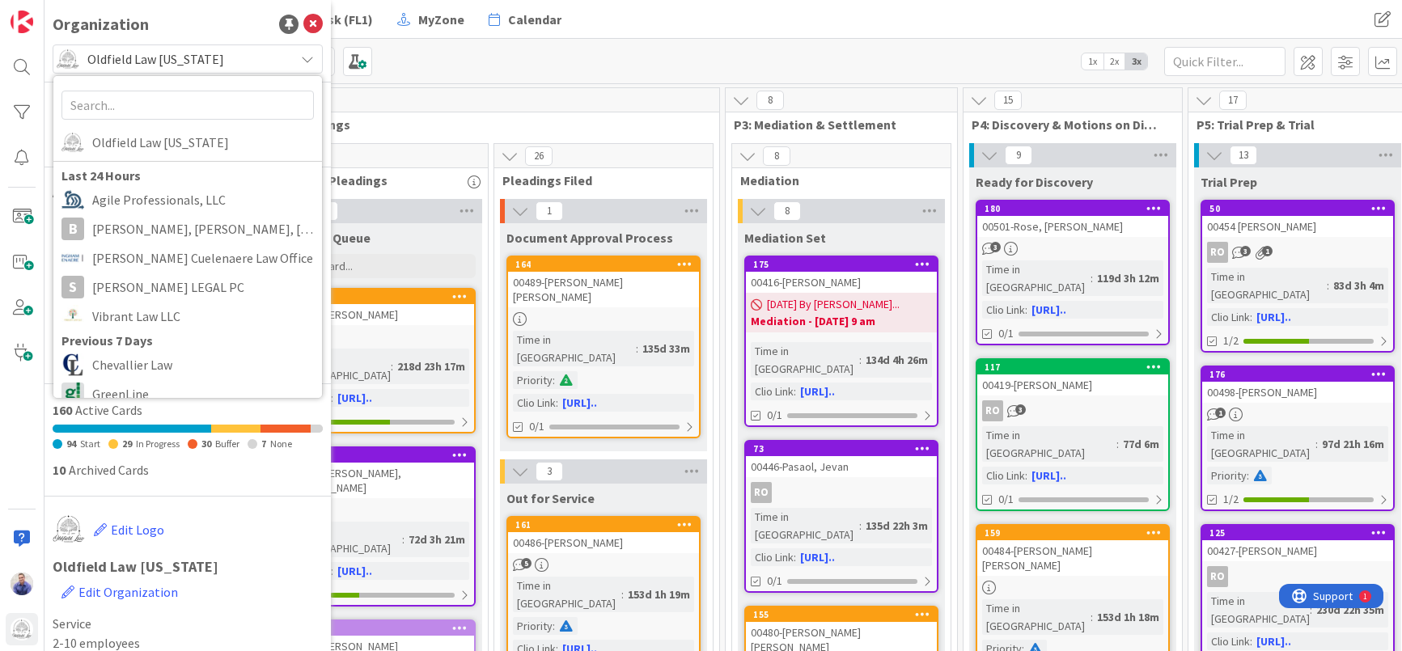
scroll to position [376, 0]
